Goal: Connect with others: Connect with others

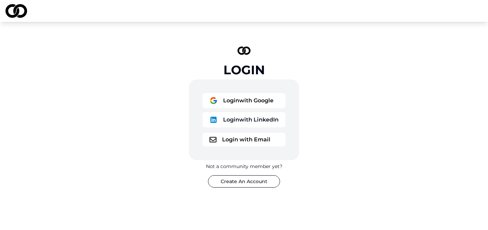
click at [245, 91] on div "Login with Google Login with LinkedIn Login with Email" at bounding box center [244, 120] width 110 height 81
click at [243, 96] on button "Login with Google" at bounding box center [244, 100] width 83 height 15
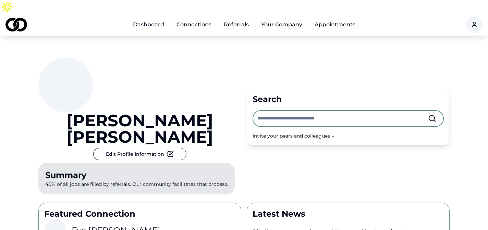
click at [272, 133] on div "Invite your peers and colleagues →" at bounding box center [348, 136] width 191 height 7
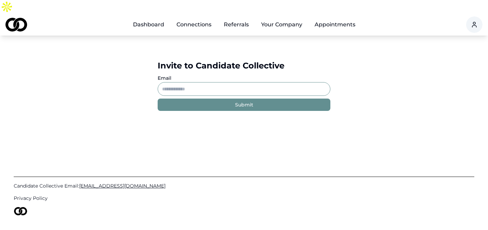
click at [217, 82] on input "Email" at bounding box center [244, 89] width 173 height 14
paste input "**********"
type input "**********"
click at [218, 99] on button "Submit" at bounding box center [244, 105] width 173 height 12
click at [149, 18] on link "Dashboard" at bounding box center [149, 25] width 42 height 14
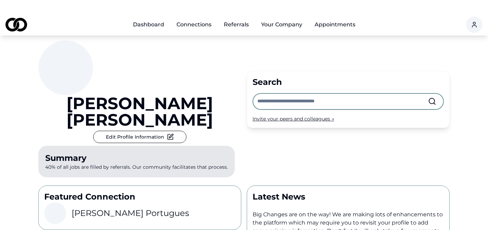
scroll to position [25, 0]
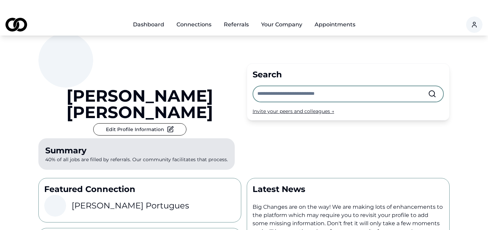
click at [96, 201] on h3 "[PERSON_NAME]" at bounding box center [131, 206] width 118 height 11
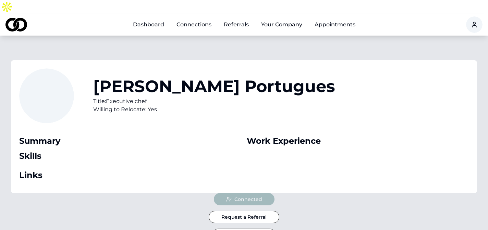
click at [154, 18] on link "Dashboard" at bounding box center [149, 25] width 42 height 14
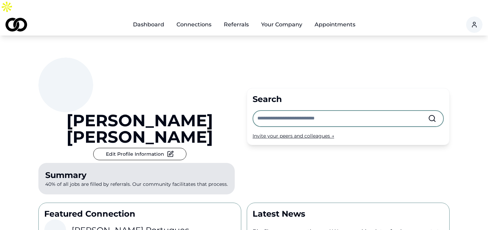
click at [280, 111] on input "text" at bounding box center [342, 118] width 171 height 15
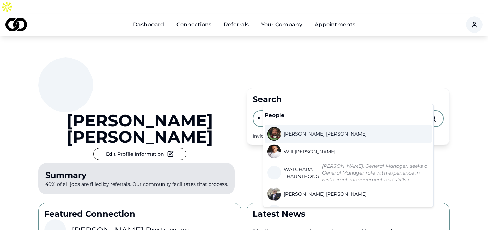
type input "*"
click at [306, 134] on span "[PERSON_NAME]" at bounding box center [325, 134] width 83 height 7
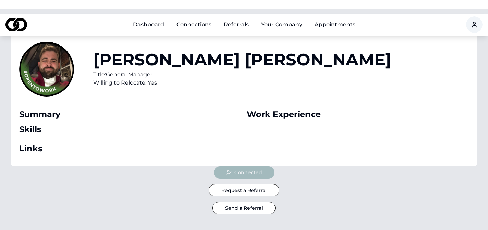
scroll to position [28, 0]
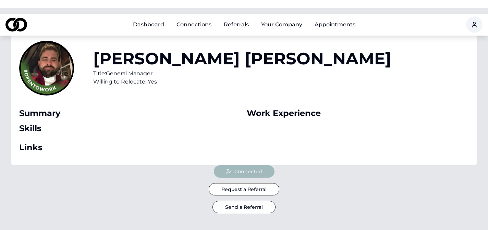
click at [151, 18] on link "Dashboard" at bounding box center [149, 25] width 42 height 14
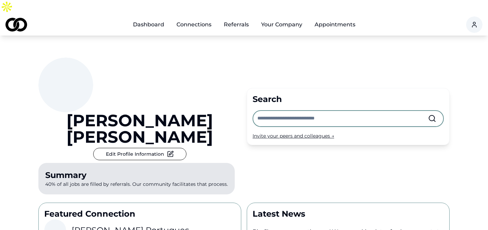
click at [304, 111] on input "text" at bounding box center [342, 118] width 171 height 15
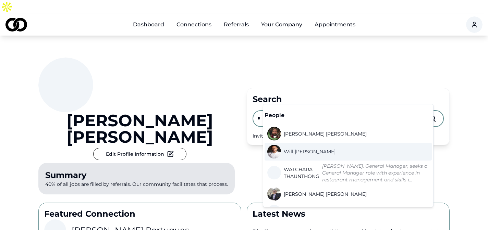
type input "*"
click at [297, 148] on span "[PERSON_NAME]" at bounding box center [310, 151] width 52 height 7
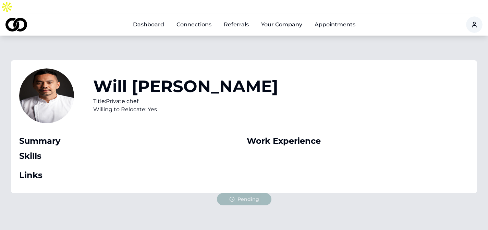
click at [151, 18] on link "Dashboard" at bounding box center [149, 25] width 42 height 14
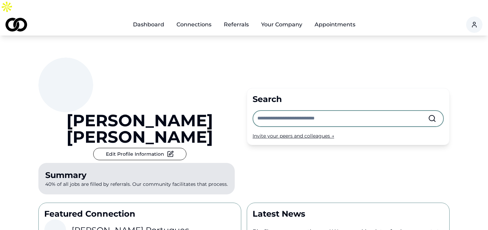
click at [269, 111] on input "text" at bounding box center [342, 118] width 171 height 15
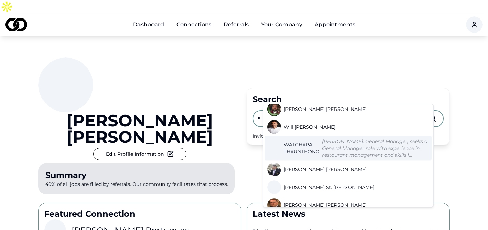
scroll to position [26, 0]
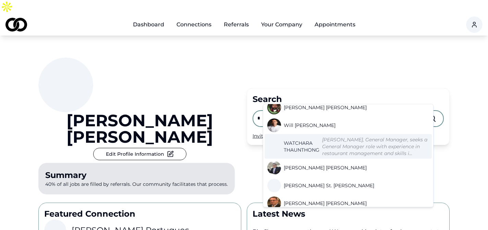
type input "*"
click at [303, 153] on span "[PERSON_NAME]" at bounding box center [302, 147] width 36 height 14
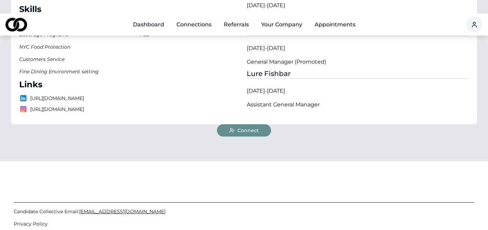
scroll to position [200, 0]
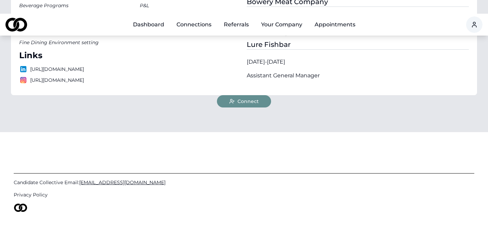
click at [246, 98] on span "Connect" at bounding box center [248, 101] width 21 height 7
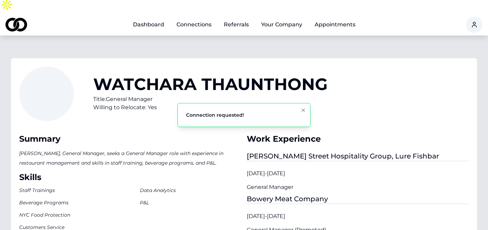
scroll to position [0, 0]
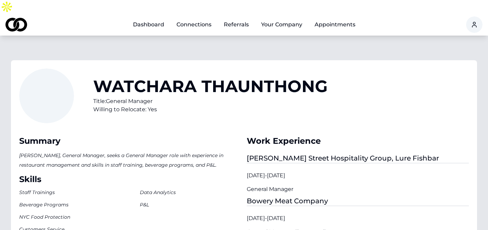
click at [148, 18] on link "Dashboard" at bounding box center [149, 25] width 42 height 14
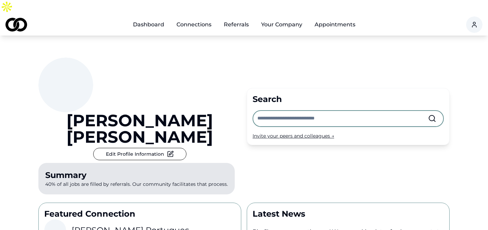
click at [280, 111] on input "text" at bounding box center [342, 118] width 171 height 15
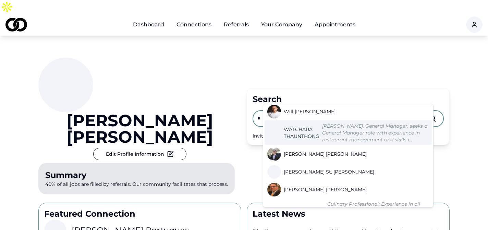
scroll to position [42, 0]
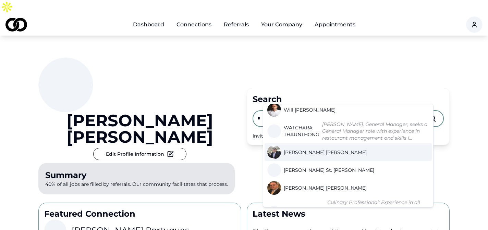
type input "*"
click at [304, 156] on span "[PERSON_NAME]" at bounding box center [325, 152] width 83 height 7
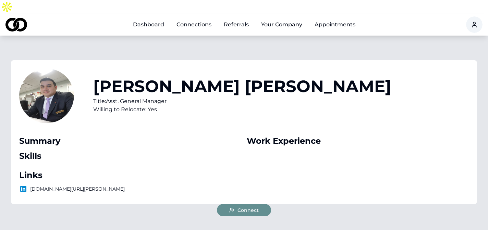
click at [253, 207] on span "Connect" at bounding box center [248, 210] width 21 height 7
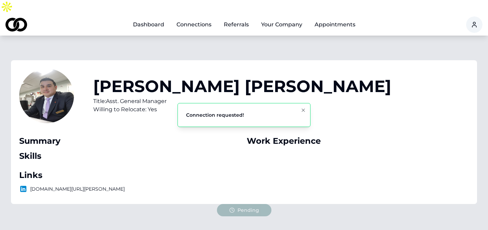
click at [153, 18] on link "Dashboard" at bounding box center [149, 25] width 42 height 14
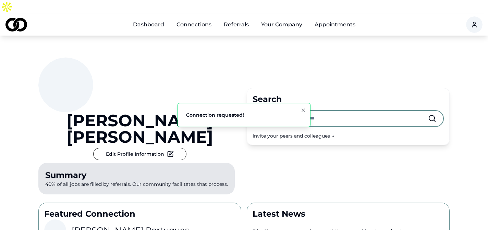
click at [267, 111] on input "text" at bounding box center [342, 118] width 171 height 15
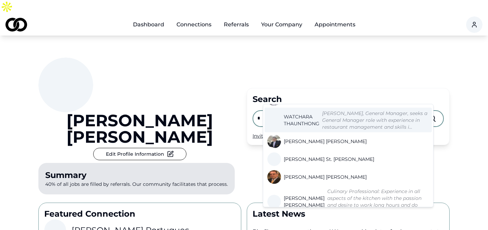
scroll to position [53, 0]
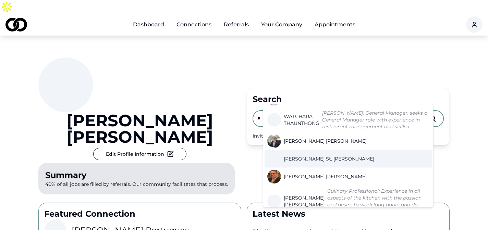
type input "*"
click at [313, 163] on span "[PERSON_NAME]. [PERSON_NAME]" at bounding box center [329, 159] width 91 height 7
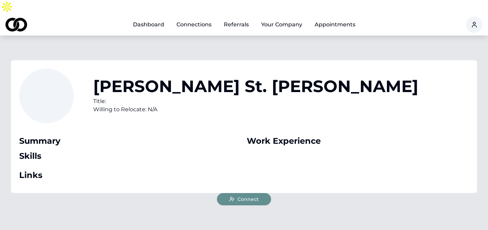
click at [247, 196] on span "Connect" at bounding box center [248, 199] width 21 height 7
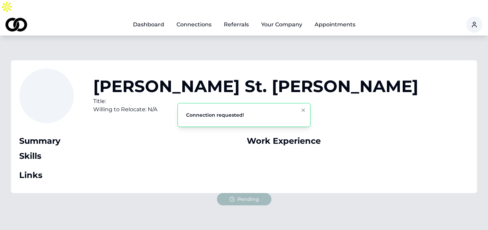
click at [146, 18] on link "Dashboard" at bounding box center [149, 25] width 42 height 14
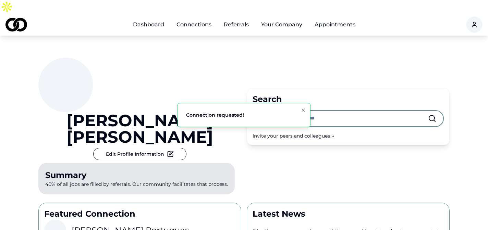
click at [278, 111] on input "text" at bounding box center [342, 118] width 171 height 15
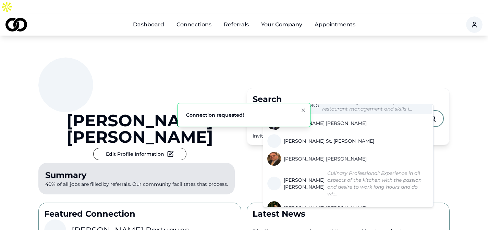
scroll to position [72, 0]
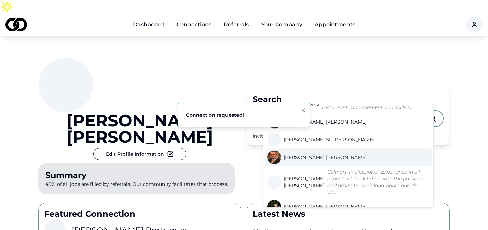
type input "*"
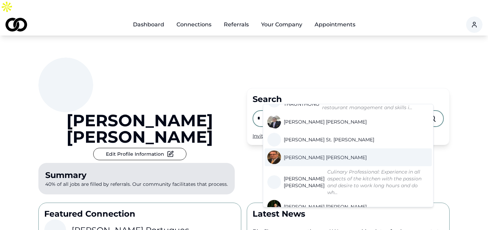
click at [313, 161] on span "[PERSON_NAME]" at bounding box center [325, 157] width 83 height 7
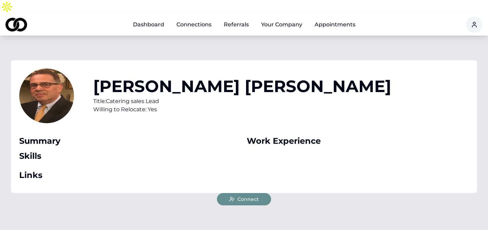
click at [251, 196] on span "Connect" at bounding box center [248, 199] width 21 height 7
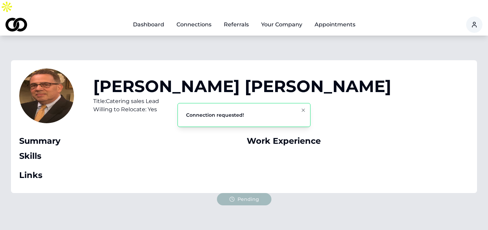
click at [157, 18] on link "Dashboard" at bounding box center [149, 25] width 42 height 14
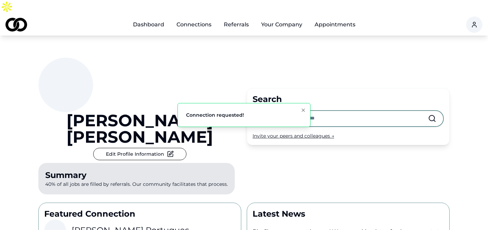
click at [294, 111] on input "text" at bounding box center [342, 118] width 171 height 15
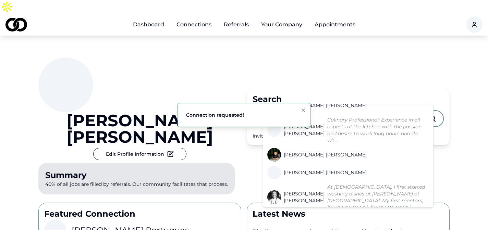
scroll to position [125, 0]
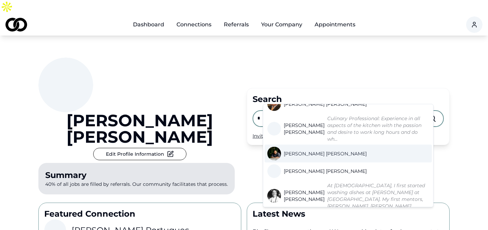
type input "*"
click at [311, 156] on span "[PERSON_NAME]" at bounding box center [325, 154] width 83 height 7
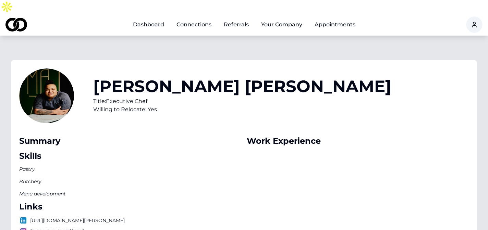
click at [141, 18] on link "Dashboard" at bounding box center [149, 25] width 42 height 14
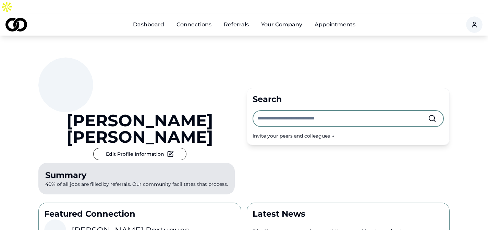
click at [267, 111] on input "text" at bounding box center [342, 118] width 171 height 15
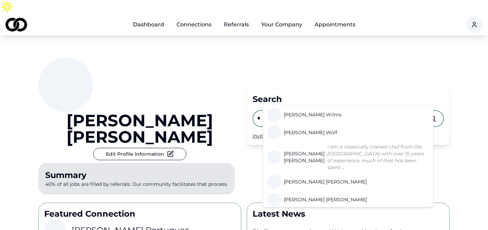
scroll to position [344, 0]
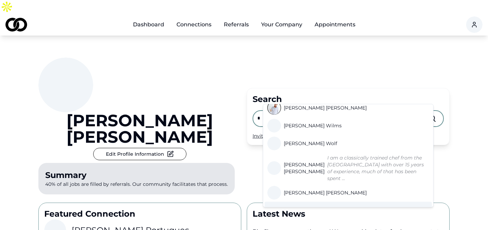
type input "*"
click at [312, 208] on span "[PERSON_NAME]" at bounding box center [325, 211] width 83 height 7
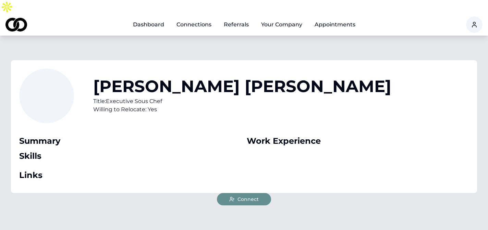
click at [247, 193] on button "Connect" at bounding box center [244, 199] width 54 height 12
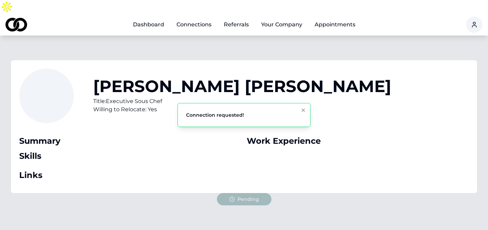
click at [150, 18] on link "Dashboard" at bounding box center [149, 25] width 42 height 14
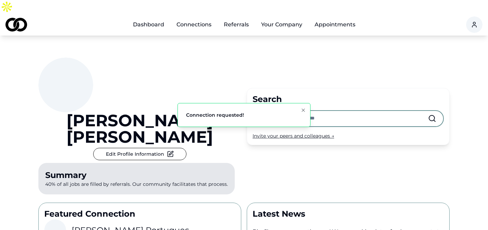
click at [275, 111] on input "text" at bounding box center [342, 118] width 171 height 15
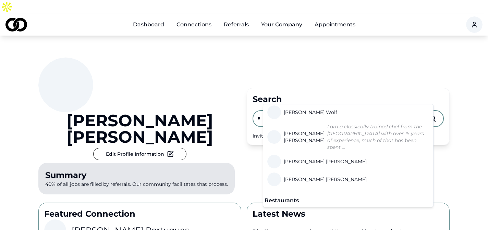
scroll to position [375, 0]
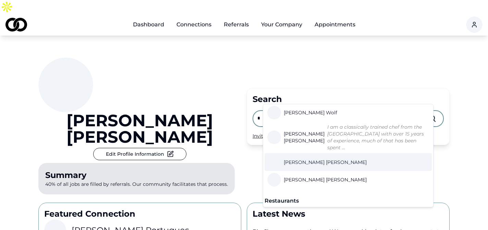
type input "*"
click at [305, 159] on span "[PERSON_NAME]" at bounding box center [325, 162] width 83 height 7
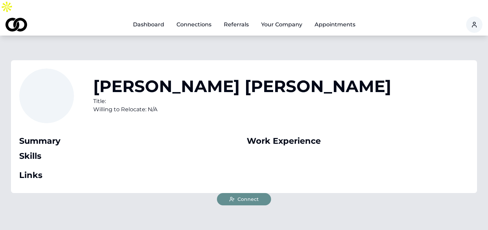
click at [248, 196] on span "Connect" at bounding box center [248, 199] width 21 height 7
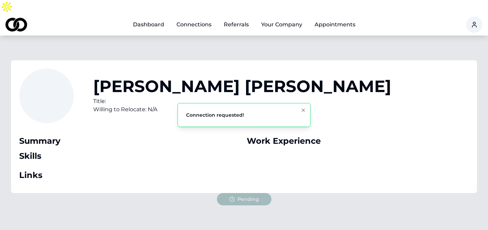
click at [149, 18] on link "Dashboard" at bounding box center [149, 25] width 42 height 14
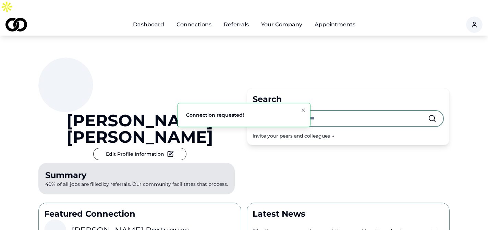
click at [280, 99] on ol "Connection requested!" at bounding box center [244, 115] width 144 height 35
click at [282, 111] on input "text" at bounding box center [342, 118] width 171 height 15
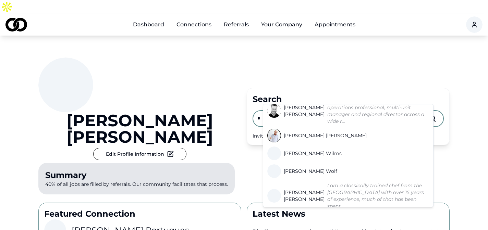
scroll to position [293, 0]
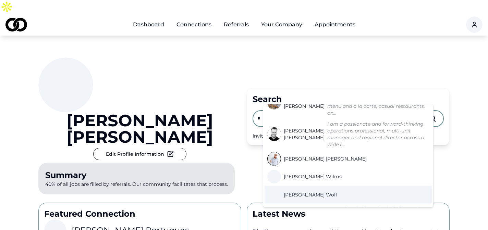
type input "*"
click at [305, 192] on span "[PERSON_NAME]" at bounding box center [310, 195] width 53 height 7
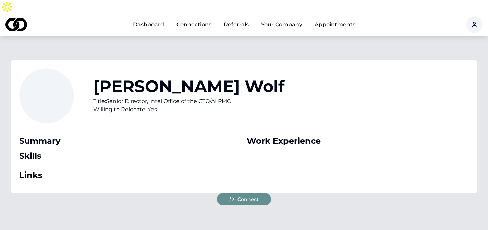
click at [252, 196] on span "Connect" at bounding box center [248, 199] width 21 height 7
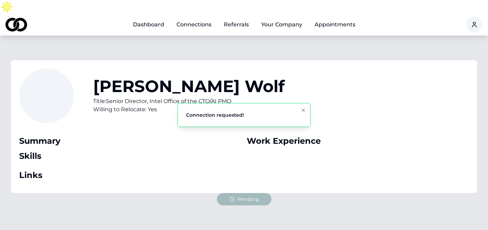
click at [144, 18] on link "Dashboard" at bounding box center [149, 25] width 42 height 14
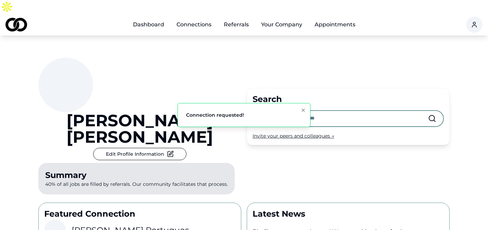
click at [282, 111] on input "text" at bounding box center [342, 118] width 171 height 15
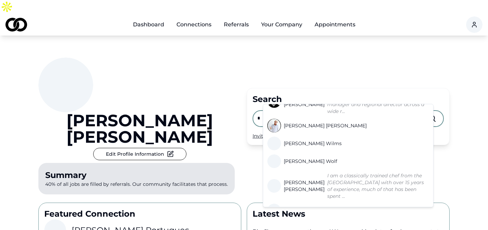
scroll to position [324, 0]
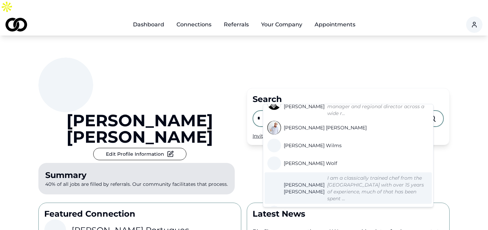
type input "*"
click at [297, 182] on span "[PERSON_NAME]" at bounding box center [304, 189] width 41 height 14
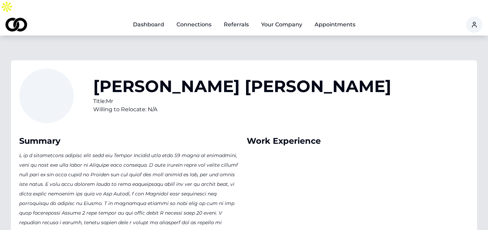
click at [144, 18] on link "Dashboard" at bounding box center [149, 25] width 42 height 14
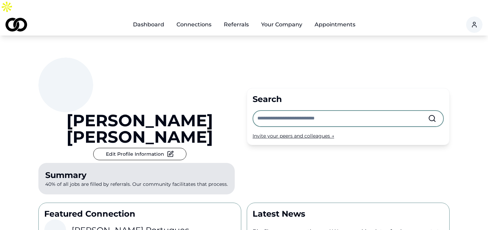
click at [266, 111] on input "text" at bounding box center [342, 118] width 171 height 15
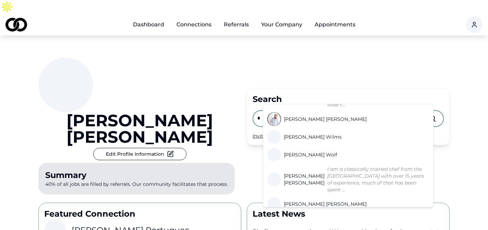
scroll to position [341, 0]
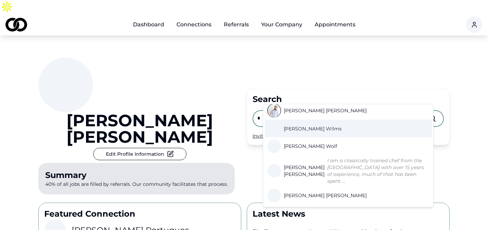
type input "*"
click at [304, 125] on span "[PERSON_NAME]" at bounding box center [313, 128] width 58 height 7
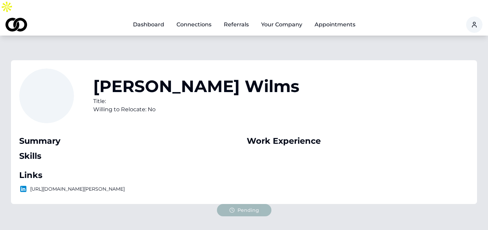
click at [146, 18] on link "Dashboard" at bounding box center [149, 25] width 42 height 14
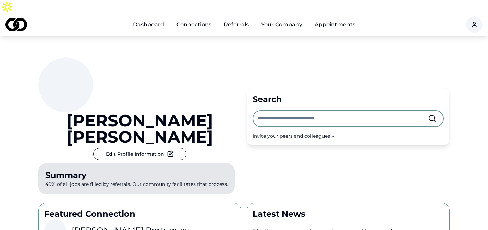
click at [276, 111] on input "text" at bounding box center [342, 118] width 171 height 15
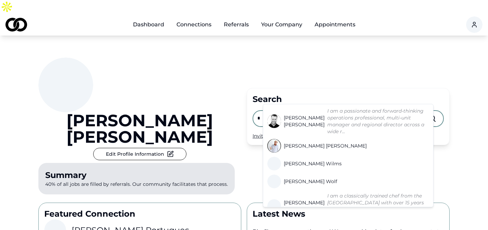
scroll to position [311, 0]
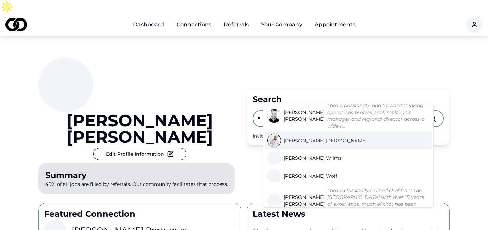
type input "*"
click at [304, 134] on link "[PERSON_NAME]" at bounding box center [318, 141] width 102 height 14
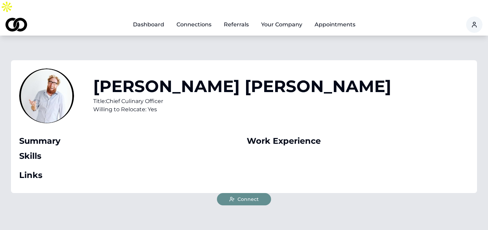
click at [245, 196] on span "Connect" at bounding box center [248, 199] width 21 height 7
click at [149, 18] on link "Dashboard" at bounding box center [149, 25] width 42 height 14
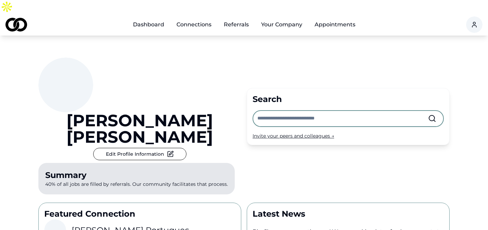
click at [289, 111] on input "text" at bounding box center [342, 118] width 171 height 15
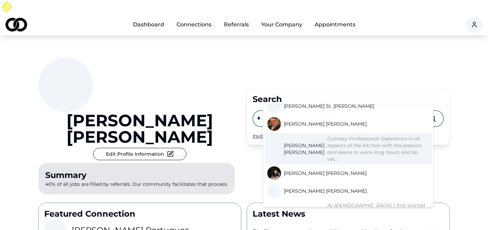
scroll to position [115, 0]
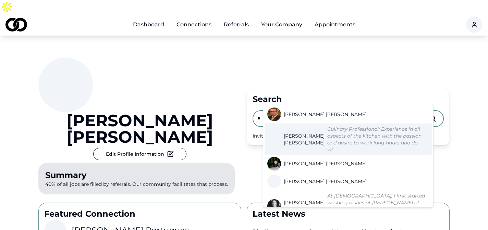
type input "*"
click at [297, 142] on span "[PERSON_NAME]" at bounding box center [304, 140] width 41 height 14
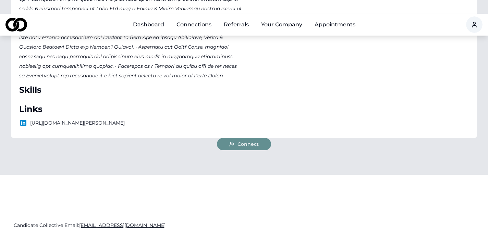
scroll to position [268, 0]
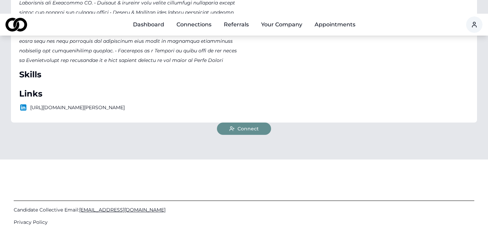
click at [249, 125] on span "Connect" at bounding box center [248, 128] width 21 height 7
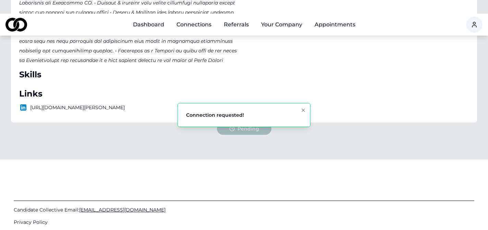
click at [156, 18] on link "Dashboard" at bounding box center [149, 25] width 42 height 14
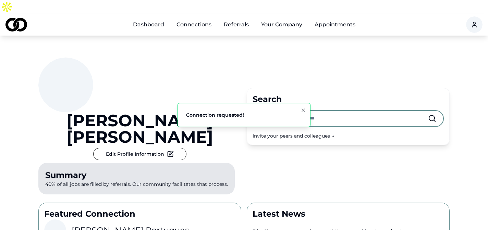
click at [283, 111] on input "text" at bounding box center [342, 118] width 171 height 15
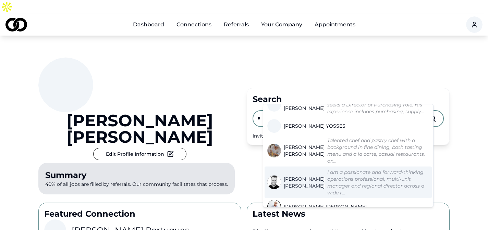
scroll to position [235, 0]
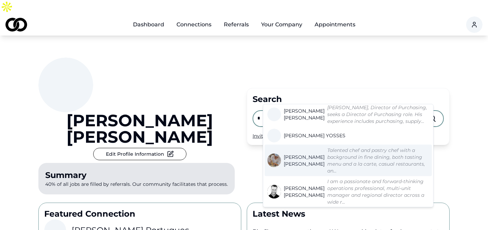
type input "*"
click at [327, 155] on em "Talented chef and pastry chef with a background in fine dining, both tasting me…" at bounding box center [376, 160] width 98 height 27
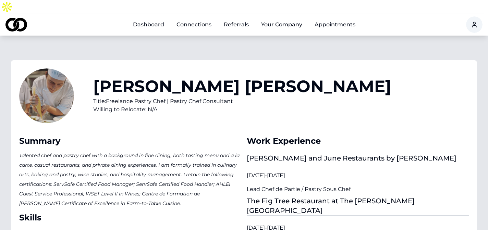
click at [159, 18] on link "Dashboard" at bounding box center [149, 25] width 42 height 14
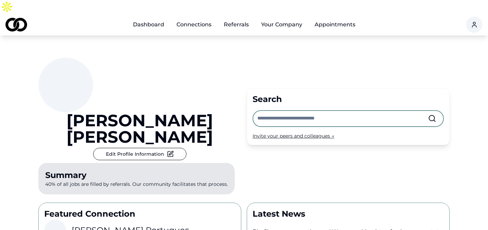
click at [268, 111] on input "text" at bounding box center [342, 118] width 171 height 15
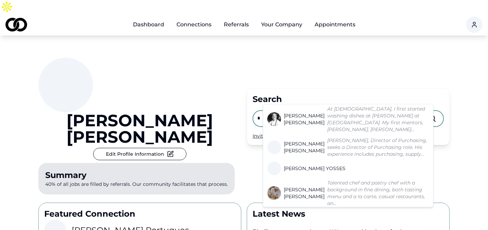
scroll to position [203, 0]
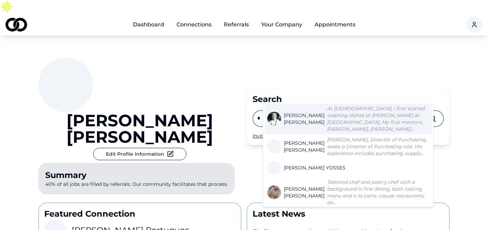
type input "*"
click at [299, 113] on span "[PERSON_NAME]" at bounding box center [304, 119] width 41 height 14
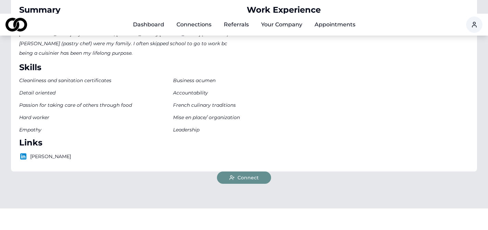
scroll to position [209, 0]
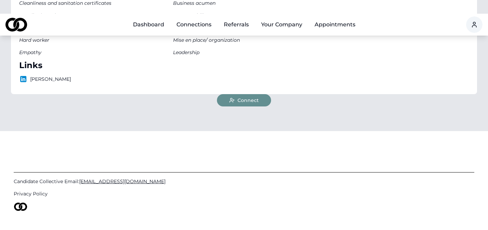
click at [248, 97] on span "Connect" at bounding box center [248, 100] width 21 height 7
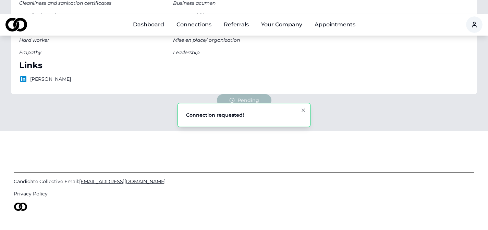
click at [155, 18] on link "Dashboard" at bounding box center [149, 25] width 42 height 14
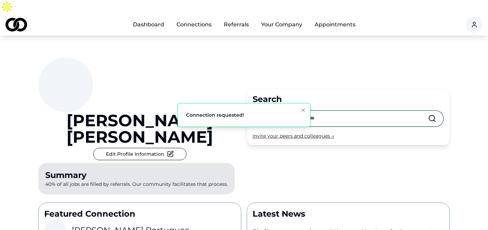
click at [261, 88] on div "Search Invite your peers and colleagues →" at bounding box center [348, 116] width 203 height 57
click at [265, 111] on input "text" at bounding box center [342, 118] width 171 height 15
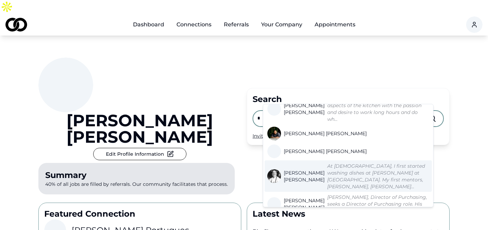
scroll to position [153, 0]
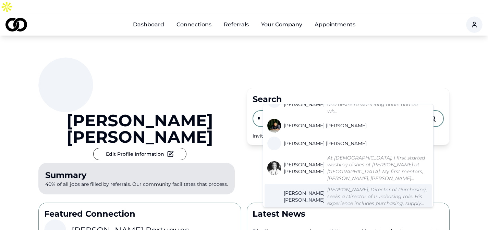
type input "*"
click at [298, 190] on span "[PERSON_NAME]" at bounding box center [304, 197] width 41 height 14
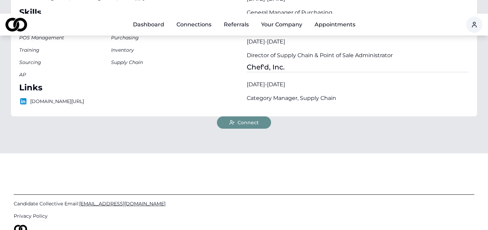
scroll to position [178, 0]
click at [255, 119] on span "Connect" at bounding box center [248, 122] width 21 height 7
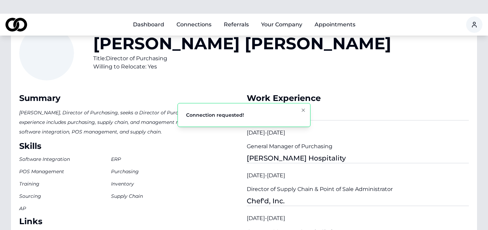
scroll to position [0, 0]
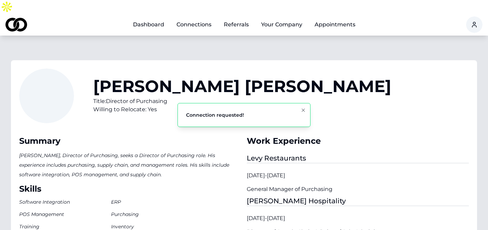
click at [156, 18] on link "Dashboard" at bounding box center [149, 25] width 42 height 14
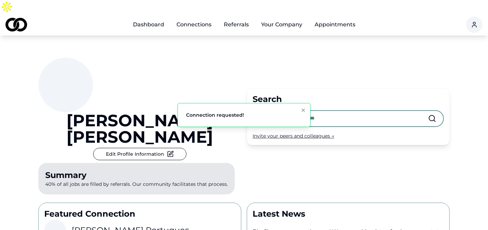
click at [286, 111] on input "text" at bounding box center [342, 118] width 171 height 15
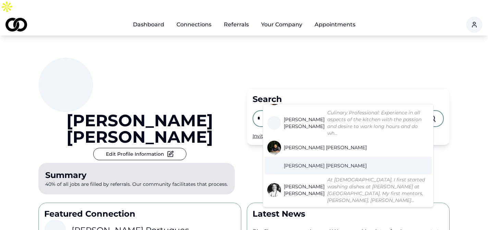
scroll to position [111, 0]
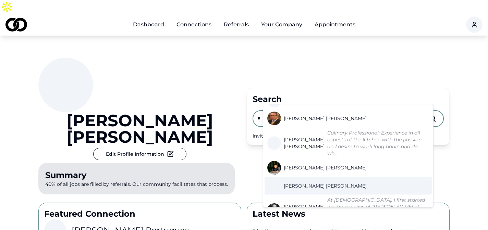
type input "*"
click at [314, 187] on span "[PERSON_NAME]" at bounding box center [325, 186] width 83 height 7
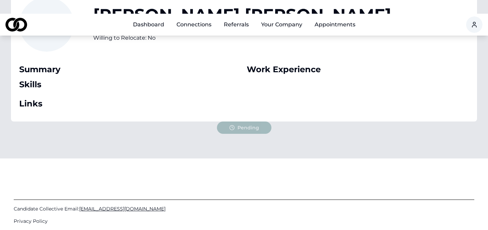
scroll to position [93, 0]
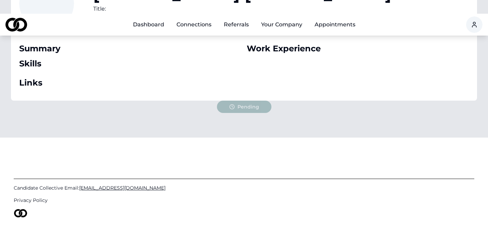
click at [157, 18] on link "Dashboard" at bounding box center [149, 25] width 42 height 14
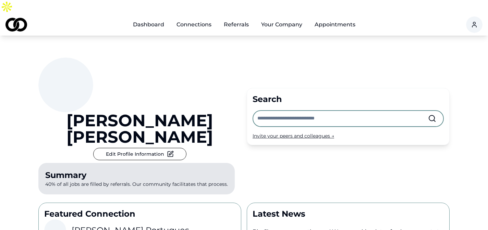
click at [291, 111] on input "text" at bounding box center [342, 118] width 171 height 15
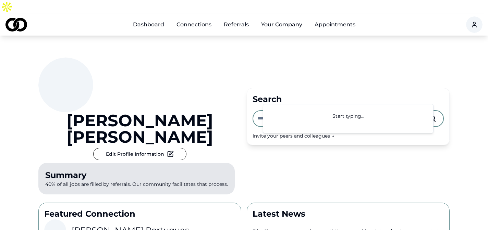
type input "*"
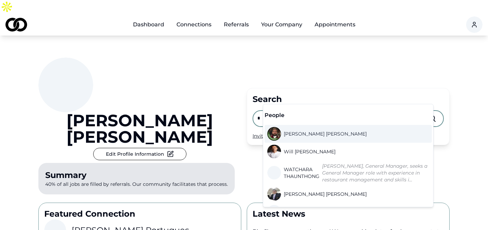
click at [291, 111] on input "*" at bounding box center [342, 118] width 171 height 15
type input "*"
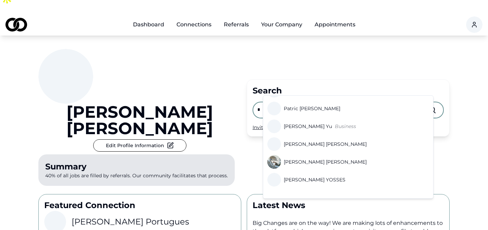
scroll to position [107, 0]
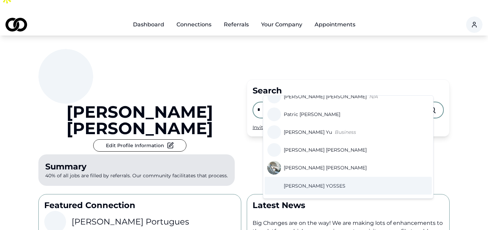
type input "*"
click at [314, 185] on span "[PERSON_NAME]" at bounding box center [315, 186] width 62 height 7
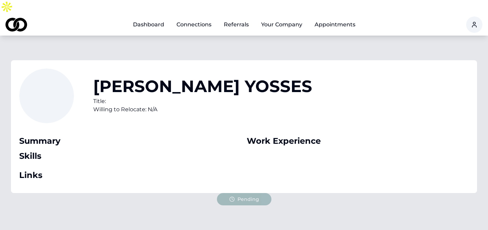
click at [151, 18] on link "Dashboard" at bounding box center [149, 25] width 42 height 14
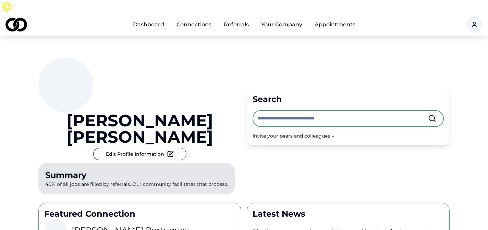
click at [265, 111] on input "text" at bounding box center [342, 118] width 171 height 15
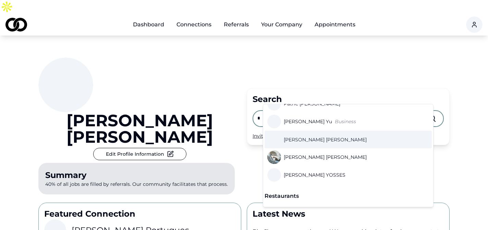
scroll to position [127, 0]
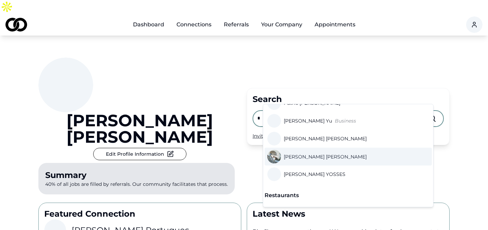
type input "*"
click at [313, 157] on span "[PERSON_NAME]" at bounding box center [325, 157] width 83 height 7
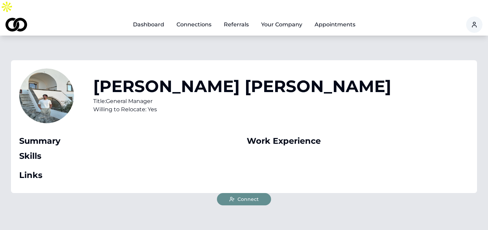
click at [250, 196] on span "Connect" at bounding box center [248, 199] width 21 height 7
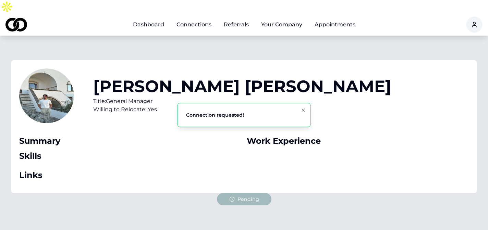
click at [155, 18] on link "Dashboard" at bounding box center [149, 25] width 42 height 14
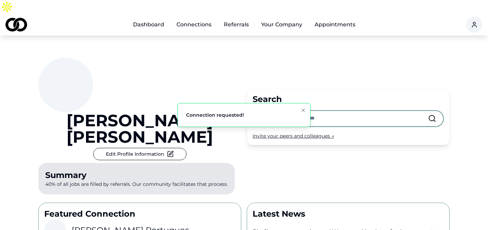
click at [275, 111] on input "text" at bounding box center [342, 118] width 171 height 15
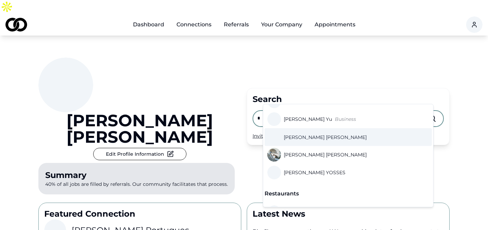
scroll to position [132, 0]
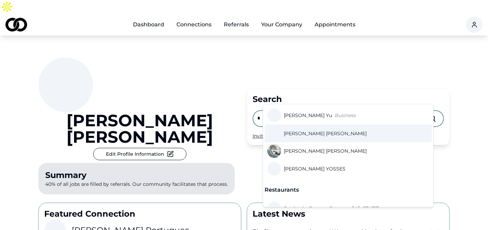
type input "*"
click at [308, 136] on span "[PERSON_NAME]" at bounding box center [325, 133] width 83 height 7
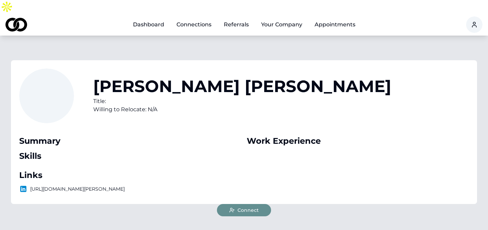
click at [245, 207] on span "Connect" at bounding box center [248, 210] width 21 height 7
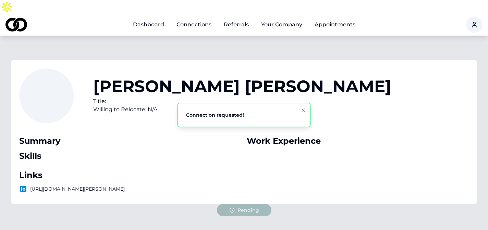
click at [154, 18] on link "Dashboard" at bounding box center [149, 25] width 42 height 14
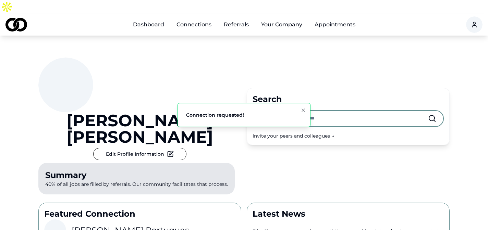
click at [270, 111] on input "text" at bounding box center [342, 118] width 171 height 15
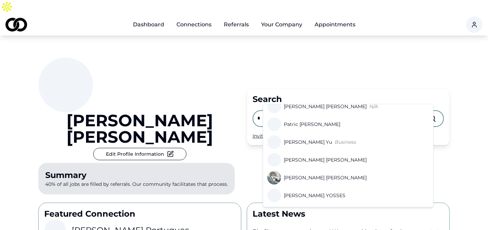
scroll to position [99, 0]
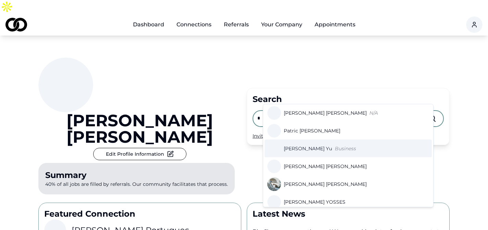
type input "*"
click at [303, 150] on span "[PERSON_NAME]" at bounding box center [308, 148] width 48 height 7
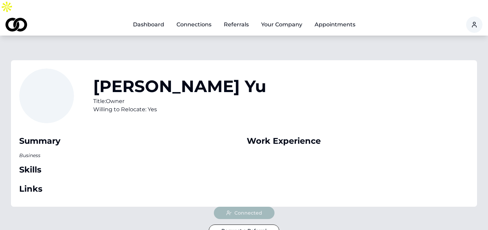
click at [149, 18] on link "Dashboard" at bounding box center [149, 25] width 42 height 14
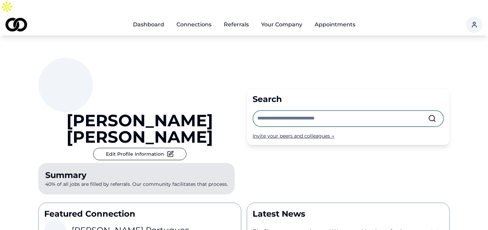
click at [263, 111] on input "text" at bounding box center [342, 118] width 171 height 15
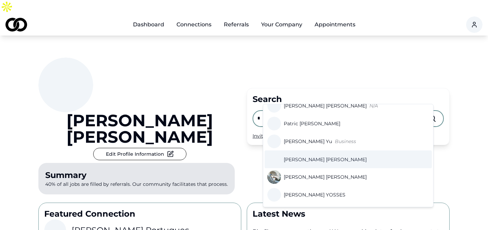
scroll to position [103, 0]
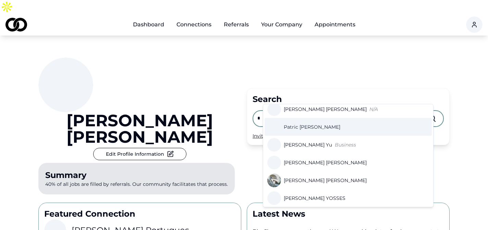
type input "*"
click at [303, 130] on span "[PERSON_NAME]" at bounding box center [312, 127] width 57 height 7
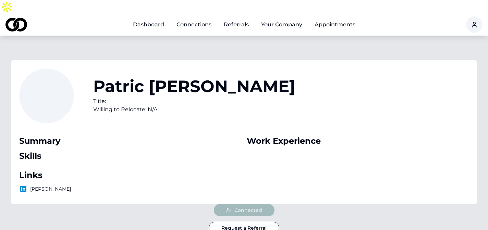
click at [160, 18] on link "Dashboard" at bounding box center [149, 25] width 42 height 14
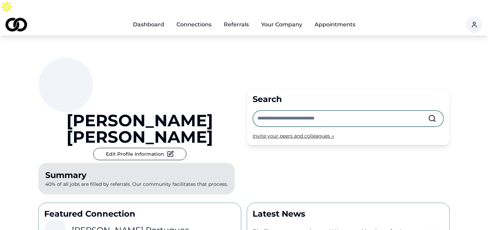
click at [266, 111] on input "text" at bounding box center [342, 118] width 171 height 15
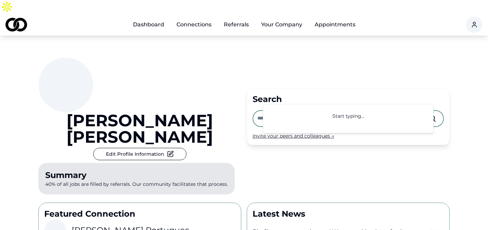
type input "*"
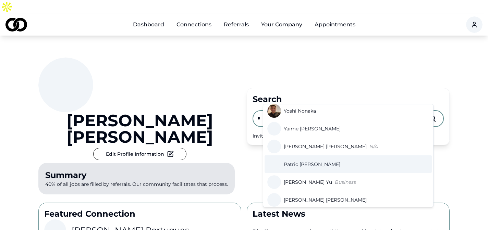
scroll to position [70, 0]
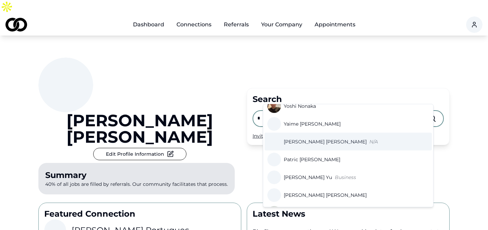
type input "*"
click at [302, 143] on span "[PERSON_NAME]" at bounding box center [325, 142] width 83 height 7
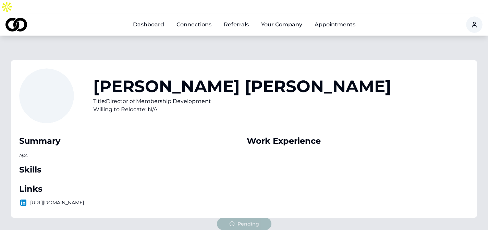
click at [149, 18] on link "Dashboard" at bounding box center [149, 25] width 42 height 14
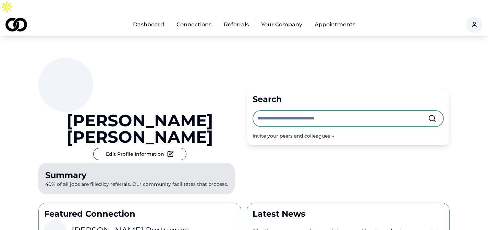
click at [277, 111] on input "text" at bounding box center [342, 118] width 171 height 15
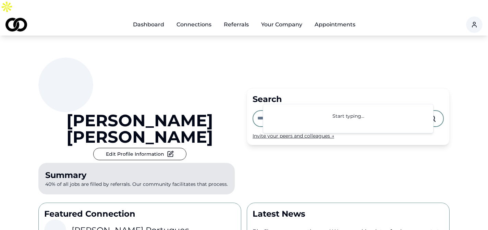
type input "*"
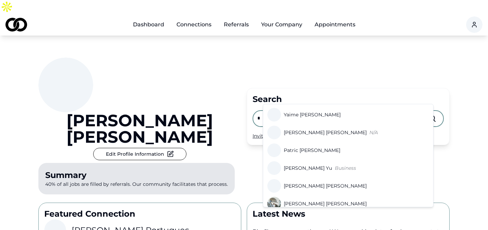
scroll to position [67, 0]
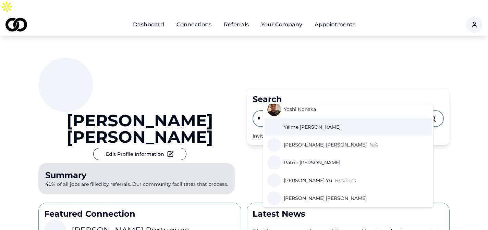
type input "*"
click at [301, 130] on span "[PERSON_NAME]" at bounding box center [312, 127] width 57 height 7
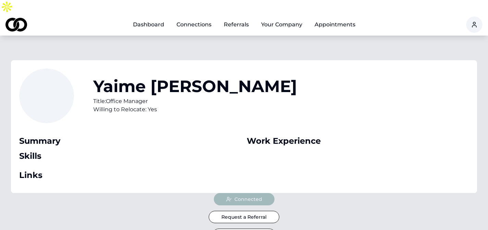
click at [150, 18] on link "Dashboard" at bounding box center [149, 25] width 42 height 14
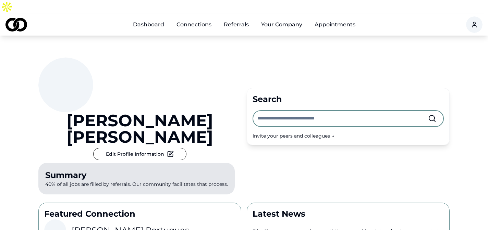
click at [272, 111] on input "text" at bounding box center [342, 118] width 171 height 15
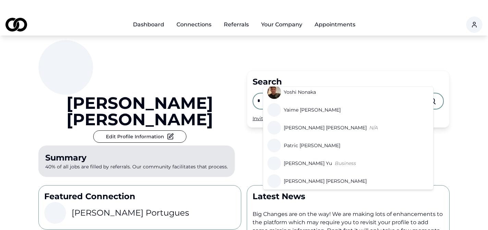
scroll to position [67, 0]
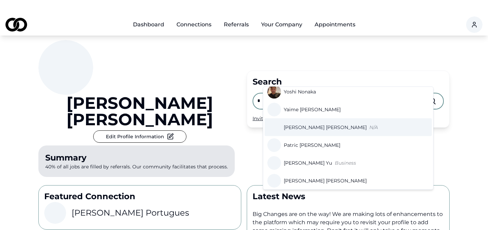
type input "*"
click at [301, 130] on span "[PERSON_NAME]" at bounding box center [325, 127] width 83 height 7
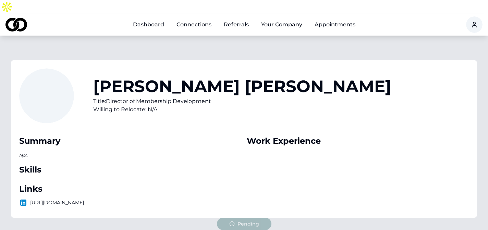
click at [151, 18] on link "Dashboard" at bounding box center [149, 25] width 42 height 14
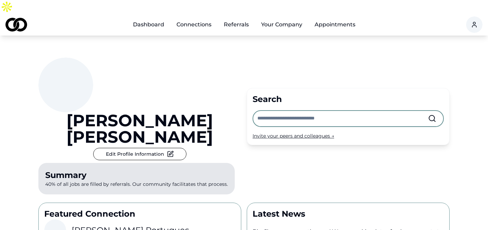
click at [285, 111] on input "text" at bounding box center [342, 118] width 171 height 15
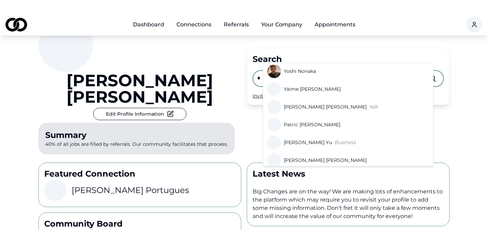
scroll to position [41, 0]
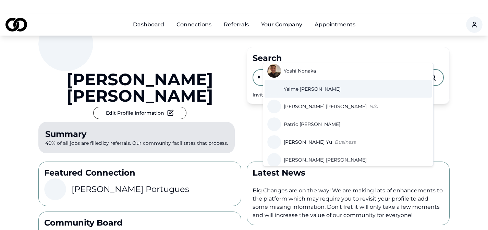
type input "*"
click at [308, 91] on span "[PERSON_NAME]" at bounding box center [312, 89] width 57 height 7
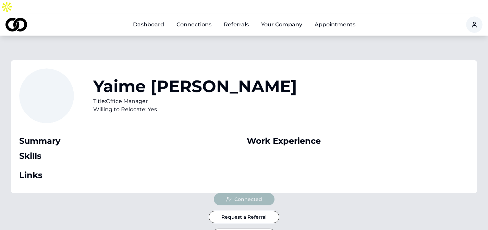
click at [150, 18] on link "Dashboard" at bounding box center [149, 25] width 42 height 14
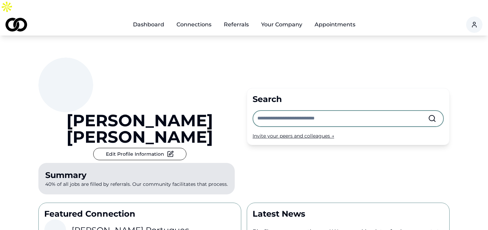
click at [268, 111] on input "text" at bounding box center [342, 118] width 171 height 15
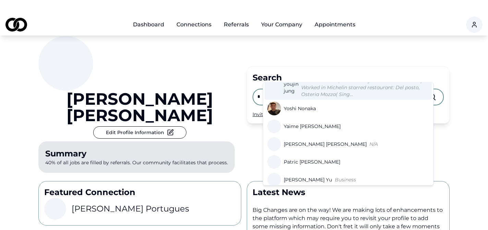
scroll to position [46, 0]
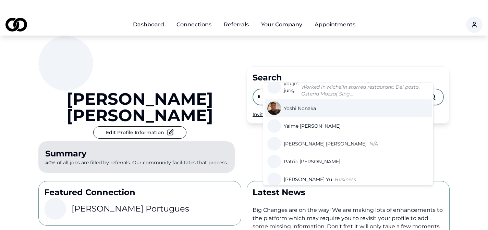
type input "*"
click at [306, 111] on span "[PERSON_NAME]" at bounding box center [300, 108] width 32 height 7
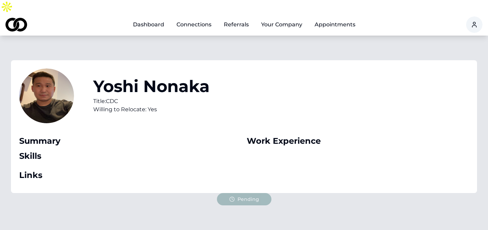
click at [153, 18] on link "Dashboard" at bounding box center [149, 25] width 42 height 14
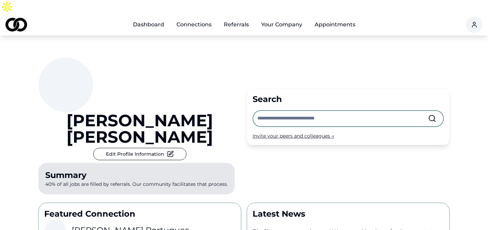
click at [273, 111] on input "text" at bounding box center [342, 118] width 171 height 15
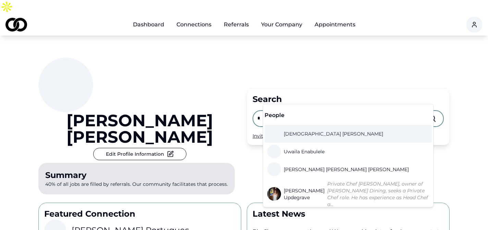
type input "*"
click at [308, 134] on span "[PERSON_NAME]" at bounding box center [333, 134] width 99 height 7
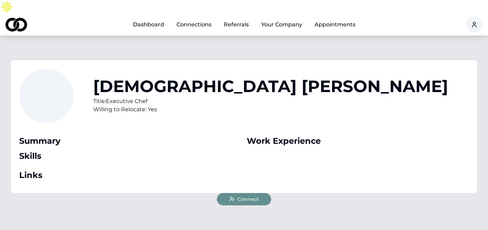
click at [245, 193] on button "Connect" at bounding box center [244, 199] width 54 height 12
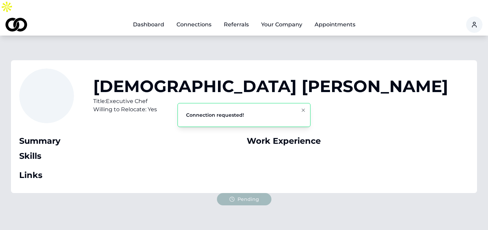
click at [247, 193] on div "Pending" at bounding box center [244, 199] width 55 height 12
click at [157, 18] on link "Dashboard" at bounding box center [149, 25] width 42 height 14
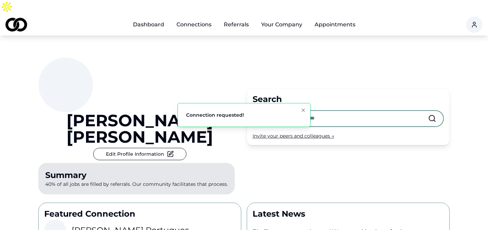
click at [276, 111] on input "text" at bounding box center [342, 118] width 171 height 15
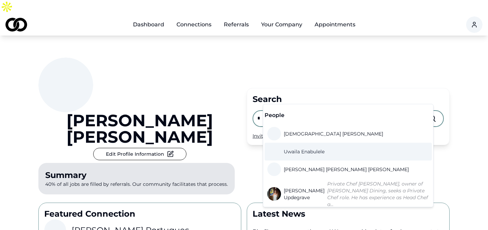
type input "*"
click at [309, 153] on span "Uwaila Enabulele" at bounding box center [304, 151] width 41 height 7
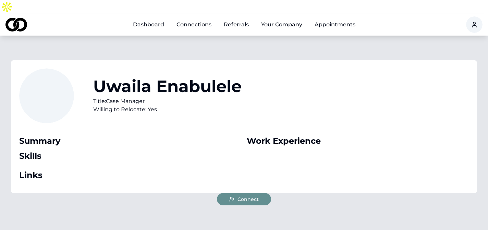
click at [254, 193] on button "Connect" at bounding box center [244, 199] width 54 height 12
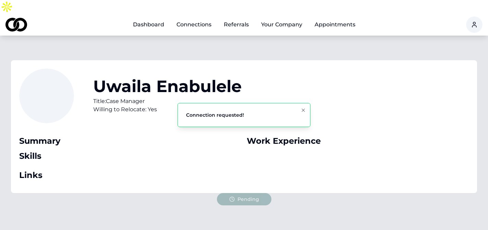
click at [157, 18] on link "Dashboard" at bounding box center [149, 25] width 42 height 14
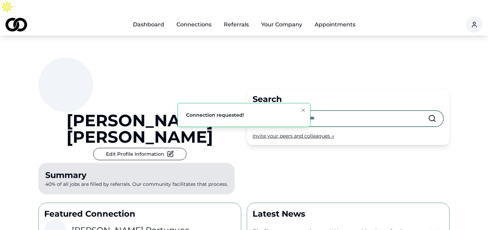
click at [292, 99] on ol "Connection requested!" at bounding box center [244, 115] width 144 height 35
click at [285, 111] on input "text" at bounding box center [342, 118] width 171 height 15
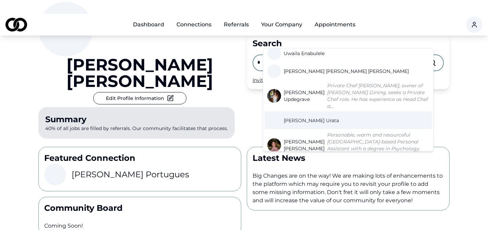
scroll to position [60, 0]
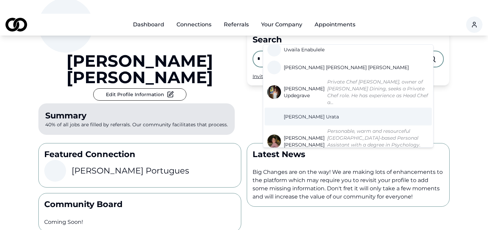
type input "*"
click at [301, 113] on span "[PERSON_NAME]" at bounding box center [311, 116] width 55 height 7
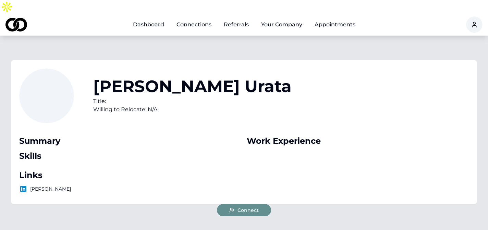
click at [253, 204] on button "Connect" at bounding box center [244, 210] width 54 height 12
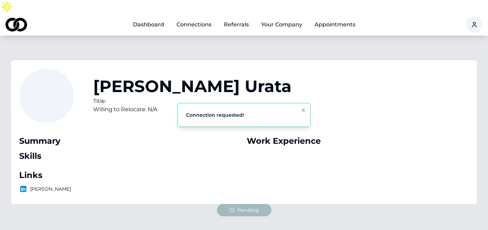
click at [159, 18] on link "Dashboard" at bounding box center [149, 25] width 42 height 14
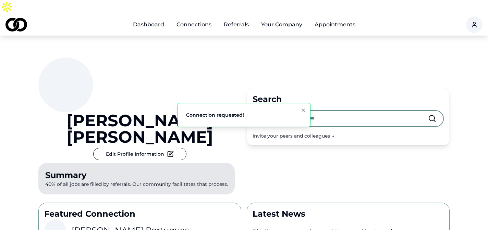
click at [289, 111] on input "text" at bounding box center [342, 118] width 171 height 15
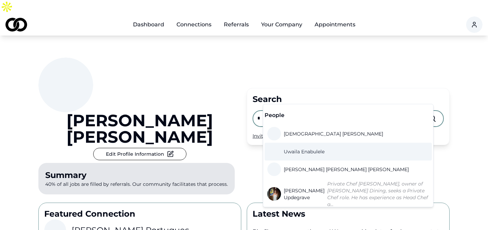
scroll to position [11, 0]
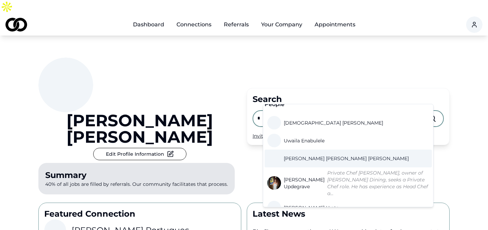
type input "*"
click at [314, 160] on span "[PERSON_NAME]" at bounding box center [346, 158] width 125 height 7
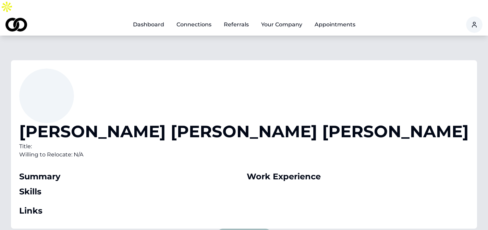
click at [155, 18] on link "Dashboard" at bounding box center [149, 25] width 42 height 14
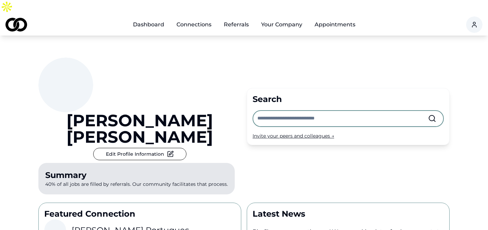
click at [295, 111] on input "text" at bounding box center [342, 118] width 171 height 15
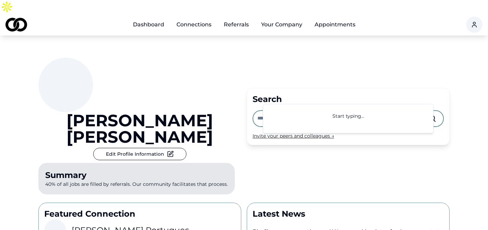
type input "*"
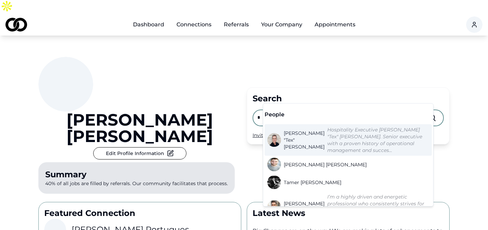
type input "*"
click at [295, 133] on span "[PERSON_NAME] "Tex" [PERSON_NAME]" at bounding box center [304, 140] width 41 height 21
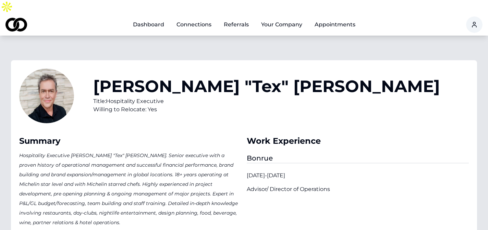
click at [148, 18] on link "Dashboard" at bounding box center [149, 25] width 42 height 14
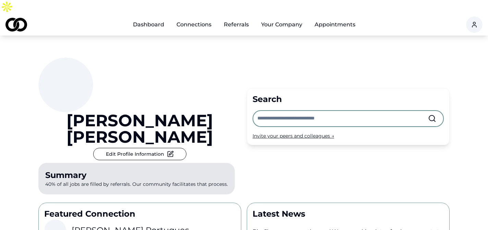
click at [280, 111] on input "text" at bounding box center [342, 118] width 171 height 15
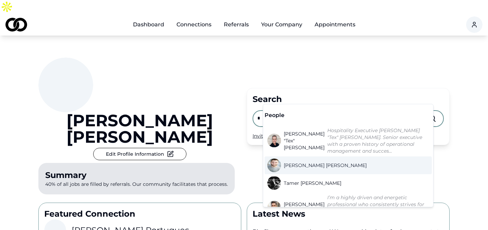
type input "*"
click at [309, 162] on span "[PERSON_NAME]" at bounding box center [325, 165] width 83 height 7
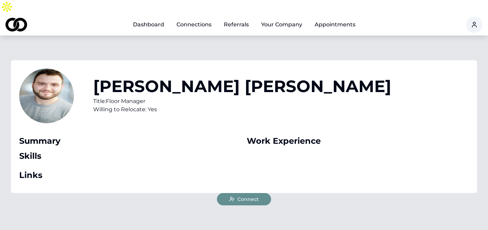
click at [244, 193] on button "Connect" at bounding box center [244, 199] width 54 height 12
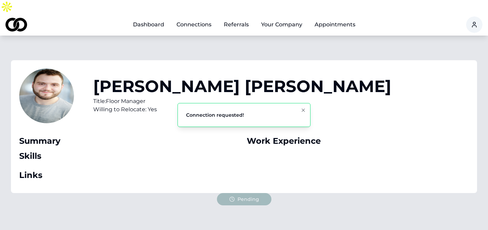
click at [155, 18] on link "Dashboard" at bounding box center [149, 25] width 42 height 14
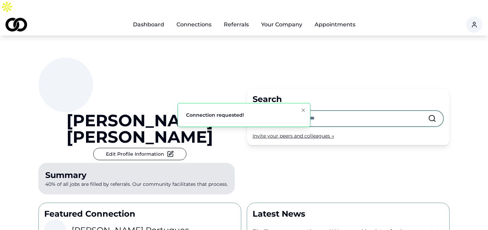
click at [293, 111] on input "text" at bounding box center [342, 118] width 171 height 15
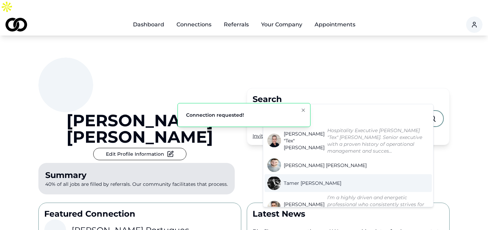
type input "*"
click at [320, 180] on span "[PERSON_NAME]" at bounding box center [313, 183] width 58 height 7
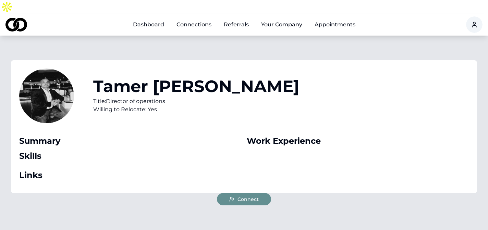
click at [256, 196] on span "Connect" at bounding box center [248, 199] width 21 height 7
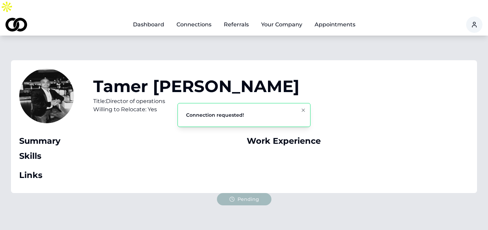
click at [150, 18] on link "Dashboard" at bounding box center [149, 25] width 42 height 14
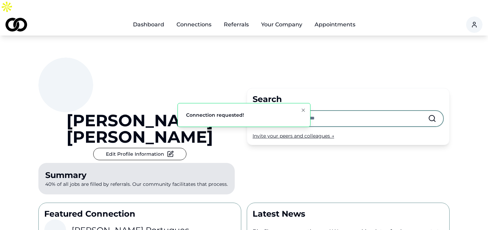
click at [286, 111] on input "text" at bounding box center [342, 118] width 171 height 15
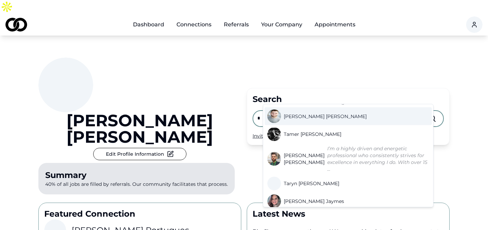
scroll to position [53, 0]
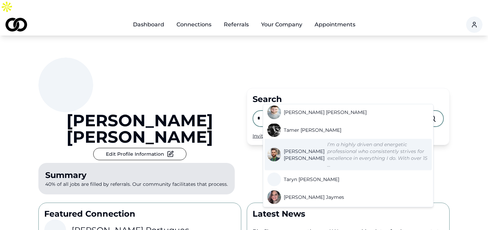
type input "*"
click at [300, 148] on span "[PERSON_NAME]" at bounding box center [304, 155] width 41 height 14
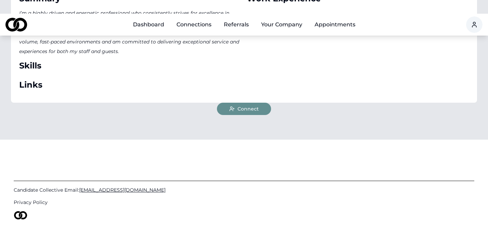
scroll to position [147, 0]
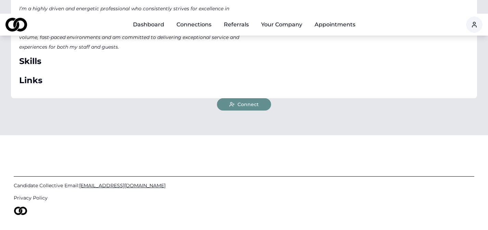
click at [242, 101] on span "Connect" at bounding box center [248, 104] width 21 height 7
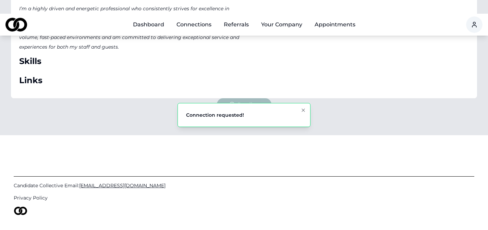
click at [155, 18] on link "Dashboard" at bounding box center [149, 25] width 42 height 14
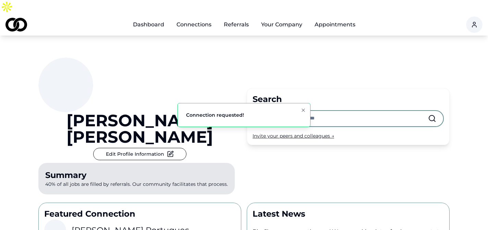
click at [287, 98] on ol "Connection requested!" at bounding box center [244, 115] width 144 height 35
click at [283, 111] on input "text" at bounding box center [342, 118] width 171 height 15
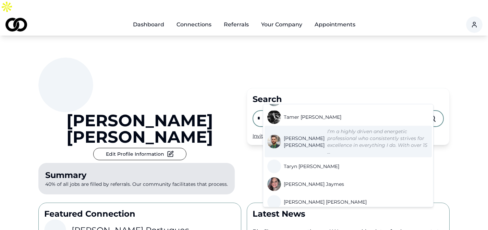
scroll to position [70, 0]
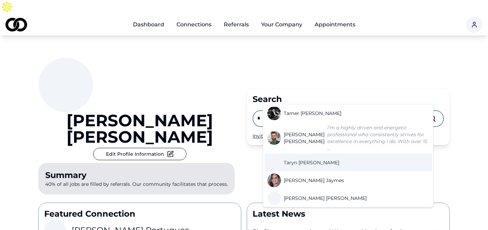
type input "*"
click at [303, 159] on span "[PERSON_NAME]" at bounding box center [312, 162] width 56 height 7
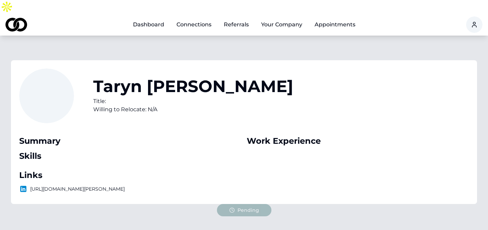
click at [155, 18] on link "Dashboard" at bounding box center [149, 25] width 42 height 14
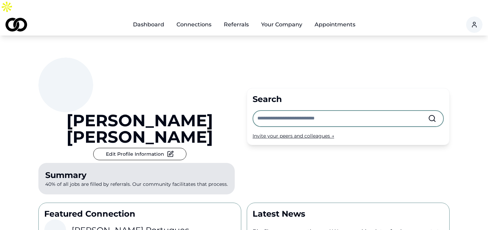
click at [272, 111] on input "text" at bounding box center [342, 118] width 171 height 15
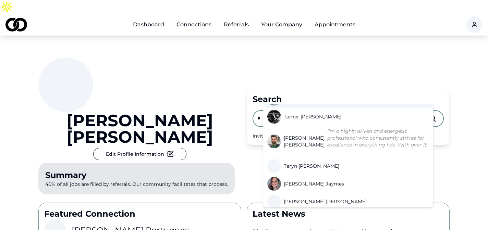
scroll to position [70, 0]
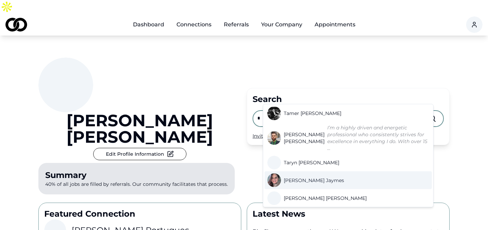
type input "*"
click at [305, 177] on span "[PERSON_NAME]" at bounding box center [314, 180] width 60 height 7
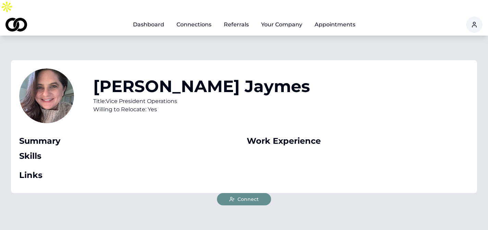
click at [248, 196] on span "Connect" at bounding box center [248, 199] width 21 height 7
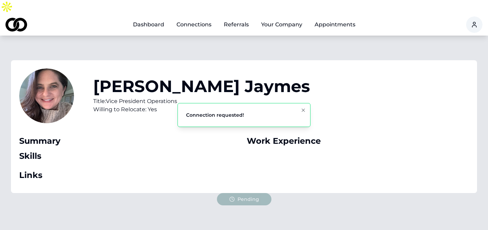
click at [152, 18] on link "Dashboard" at bounding box center [149, 25] width 42 height 14
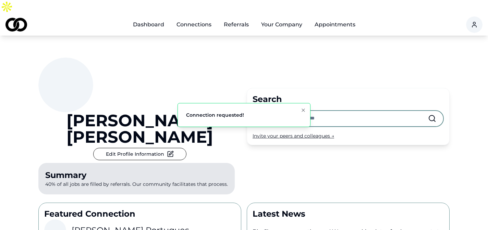
click at [301, 111] on input "text" at bounding box center [342, 118] width 171 height 15
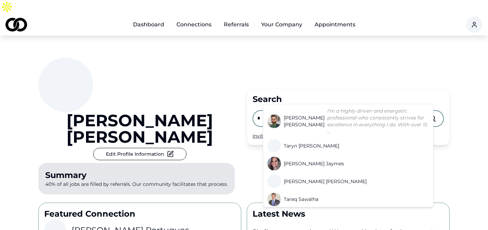
scroll to position [90, 0]
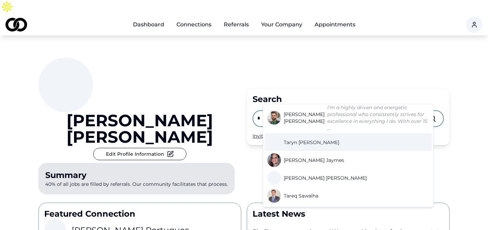
type input "*"
